Goal: Use online tool/utility: Utilize a website feature to perform a specific function

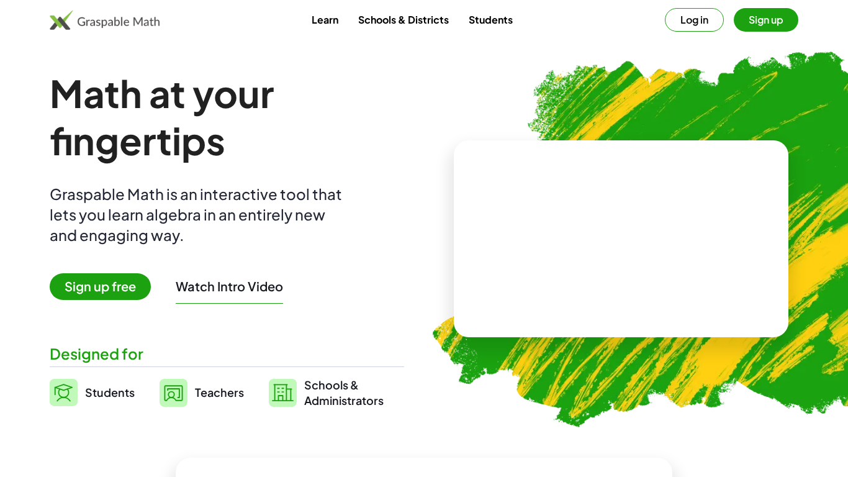
click at [698, 27] on button "Log in" at bounding box center [694, 20] width 59 height 24
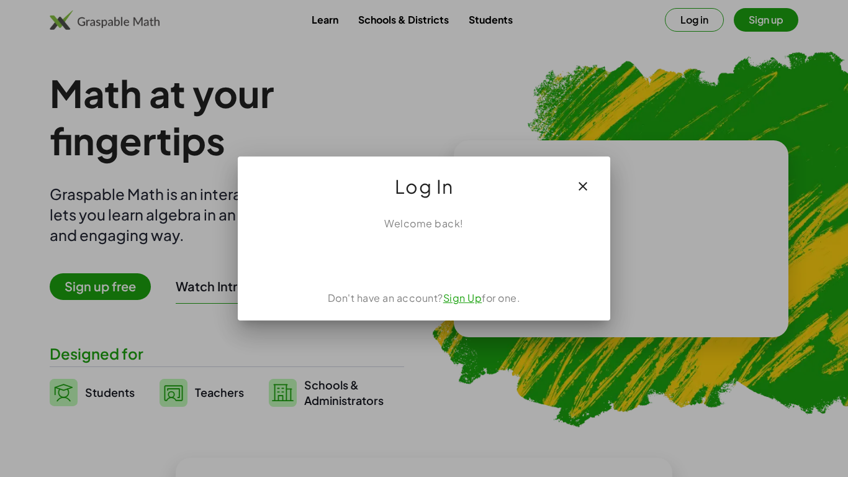
click at [585, 185] on icon "button" at bounding box center [582, 186] width 15 height 15
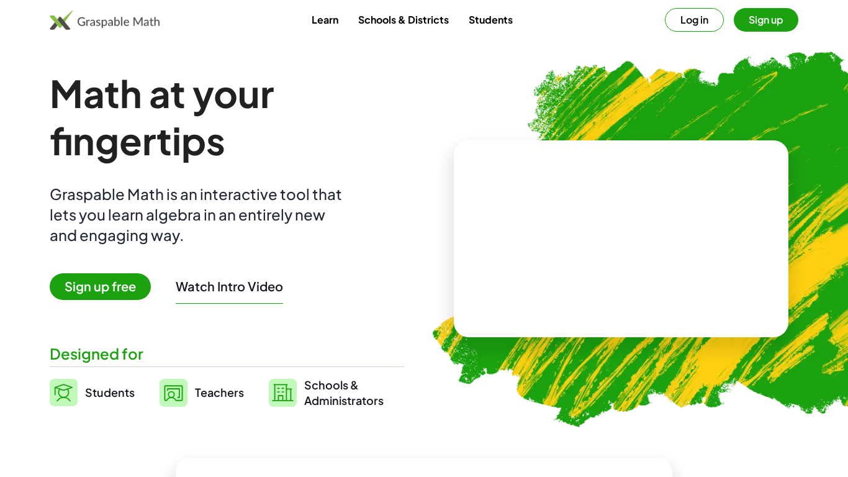
click at [604, 206] on video at bounding box center [621, 238] width 186 height 93
click at [81, 385] on link "Students" at bounding box center [92, 392] width 85 height 31
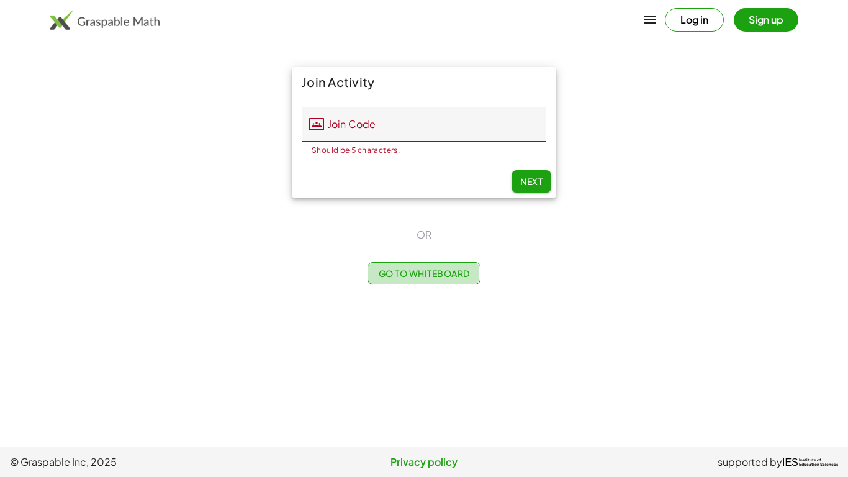
click at [428, 276] on span "Go to Whiteboard" at bounding box center [423, 272] width 91 height 11
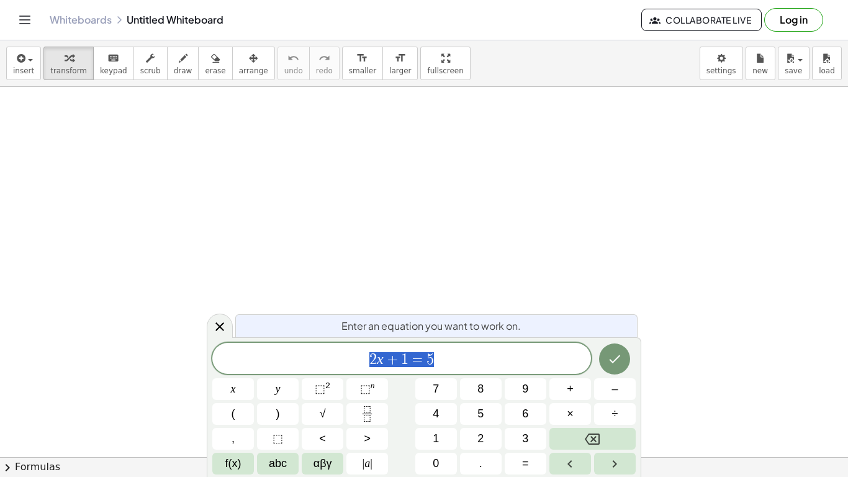
scroll to position [1, 0]
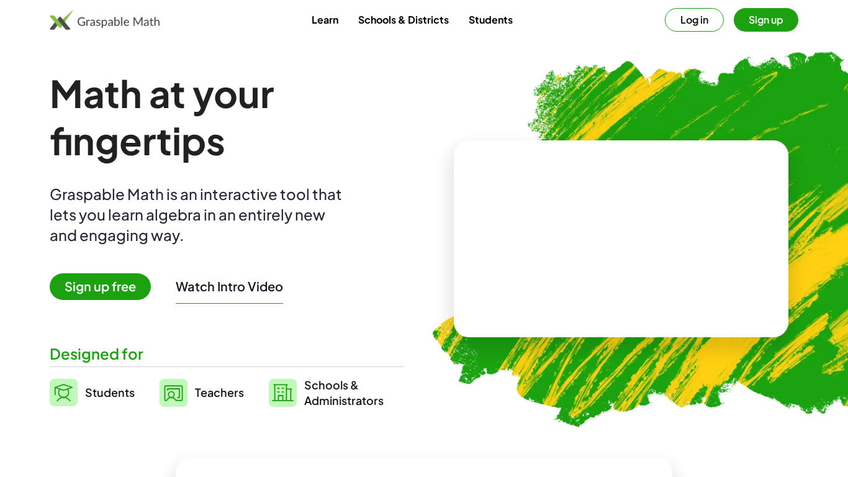
click at [614, 212] on video at bounding box center [621, 238] width 186 height 93
click at [662, 194] on div at bounding box center [619, 226] width 212 height 99
click at [644, 221] on div at bounding box center [623, 227] width 109 height 46
click at [628, 231] on div at bounding box center [623, 227] width 109 height 46
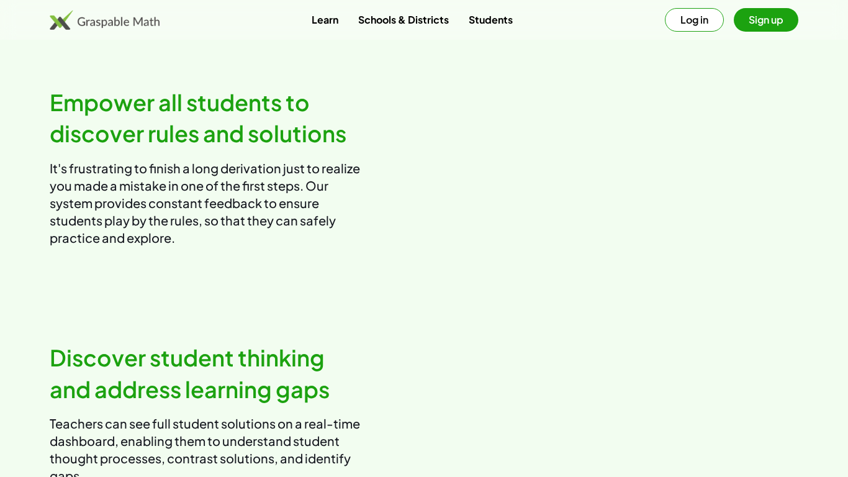
scroll to position [1022, 0]
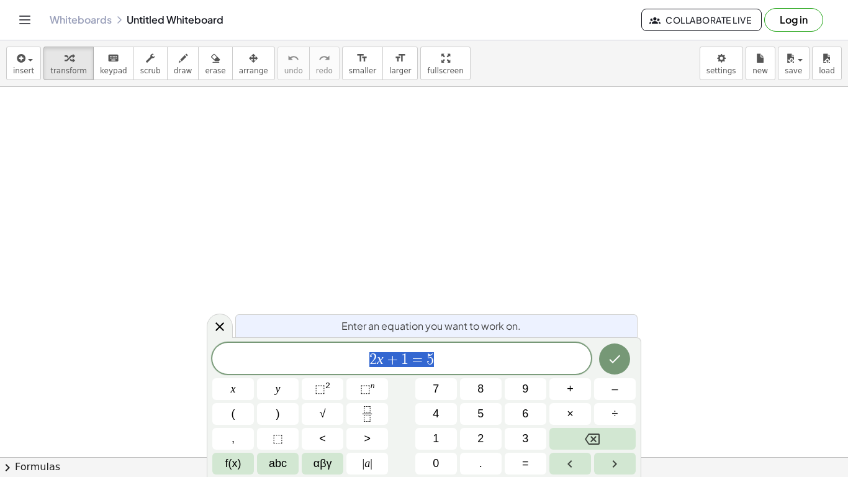
scroll to position [1, 0]
click at [472, 348] on div "2 x + 1 = 5" at bounding box center [401, 358] width 379 height 31
click at [524, 1] on div "Whiteboards Untitled Whiteboard Collaborate Live Log in" at bounding box center [424, 20] width 818 height 40
